Goal: Information Seeking & Learning: Learn about a topic

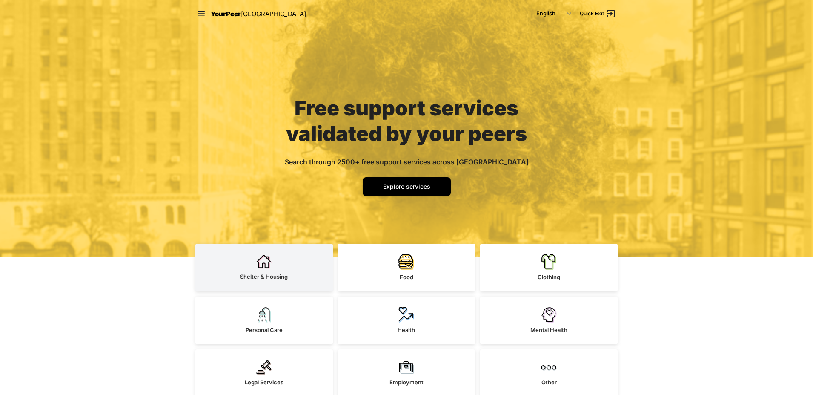
click at [267, 273] on span "Shelter & Housing" at bounding box center [264, 276] width 48 height 7
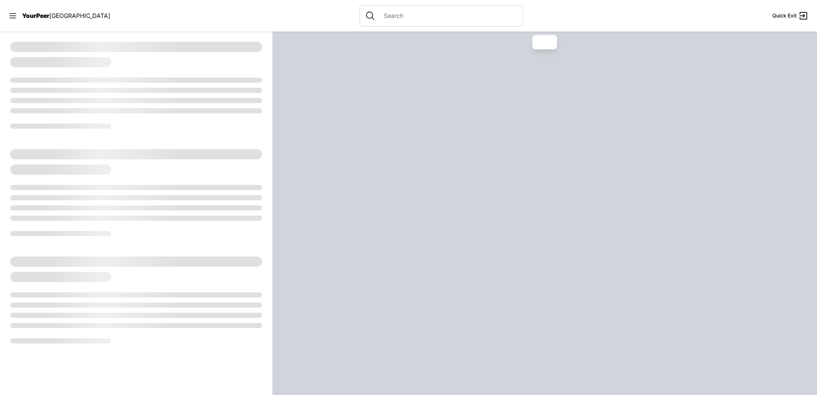
select select "recentlyUpdated"
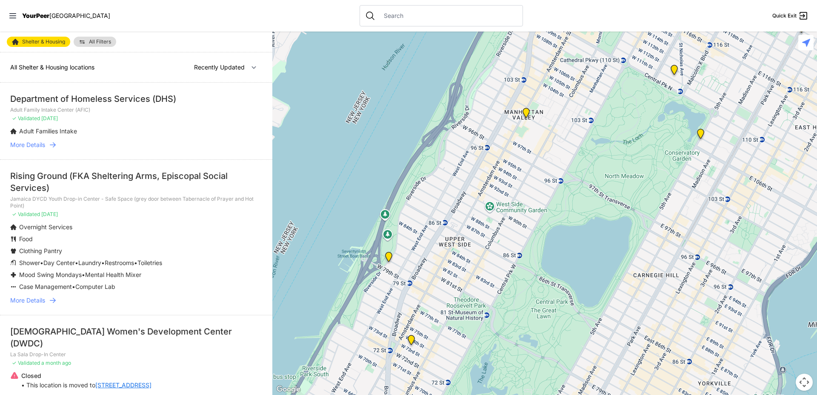
click at [107, 38] on link "All Filters" at bounding box center [95, 42] width 43 height 10
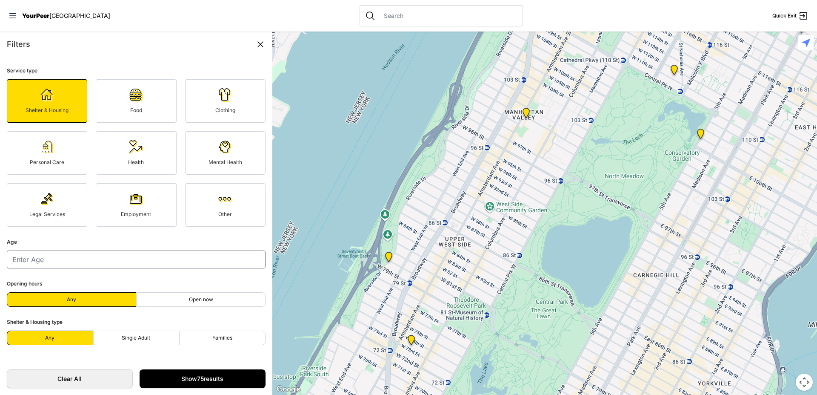
click at [209, 95] on link "Clothing" at bounding box center [225, 100] width 80 height 43
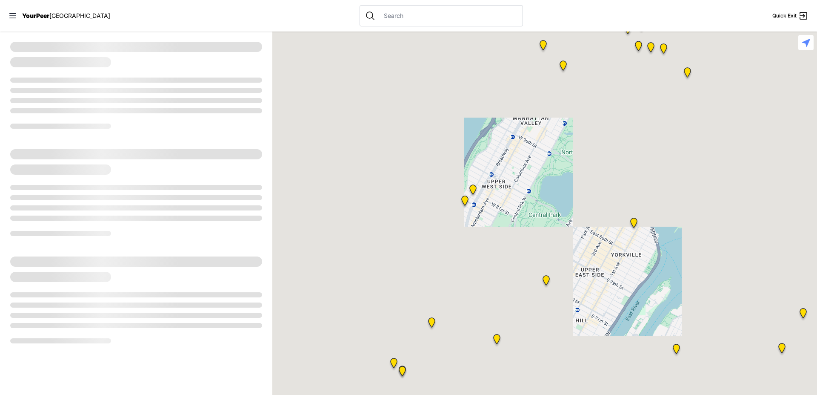
select select "recentlyUpdated"
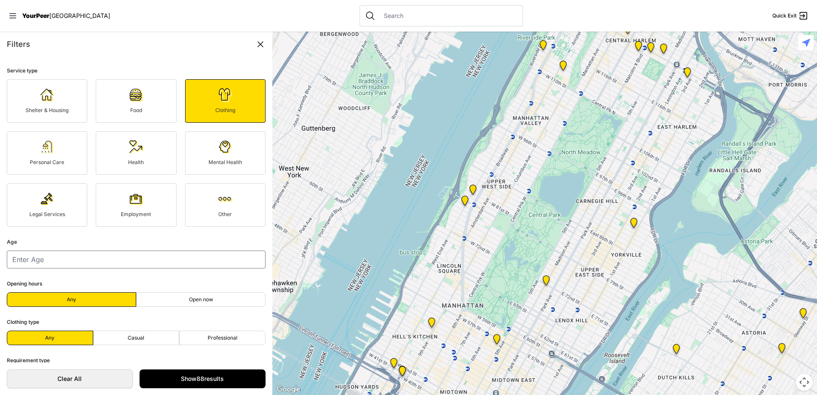
click at [387, 19] on input "text" at bounding box center [448, 15] width 139 height 9
click at [260, 46] on icon at bounding box center [260, 44] width 10 height 10
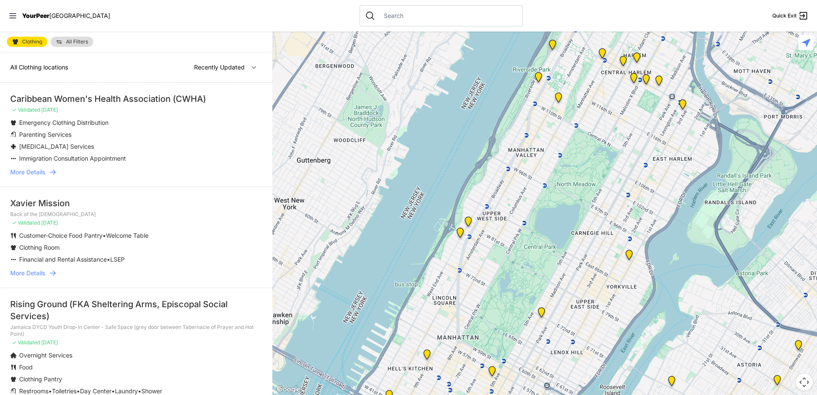
click at [386, 13] on input "text" at bounding box center [448, 15] width 139 height 9
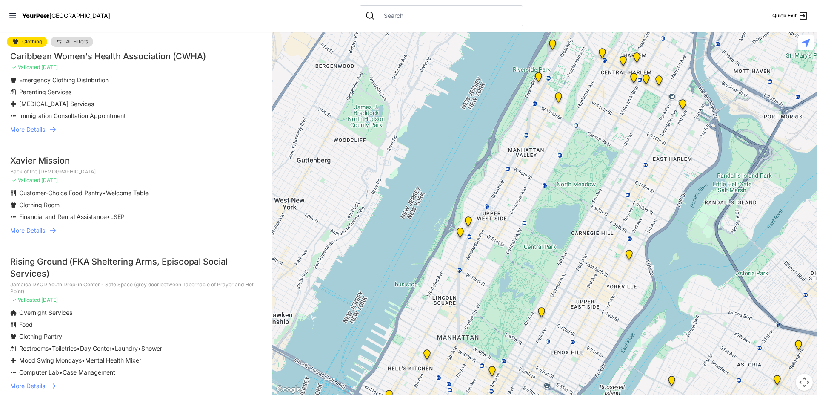
click at [226, 20] on nav "YourPeer [GEOGRAPHIC_DATA] Quick Exit" at bounding box center [408, 15] width 817 height 31
click at [380, 19] on input "text" at bounding box center [448, 15] width 139 height 9
